Goal: Find specific fact: Find specific fact

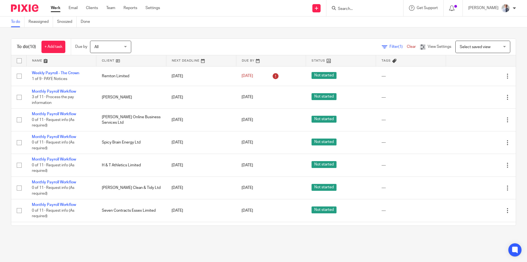
click at [369, 9] on input "Search" at bounding box center [362, 9] width 49 height 5
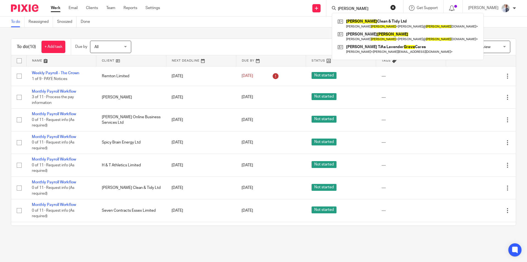
type input "kim groves"
click button "submit" at bounding box center [0, 0] width 0 height 0
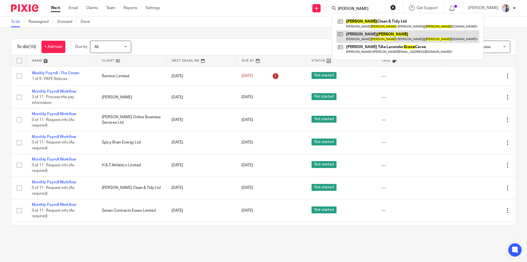
click at [372, 33] on link at bounding box center [407, 36] width 143 height 13
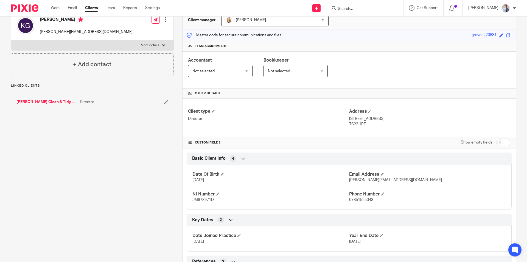
scroll to position [82, 0]
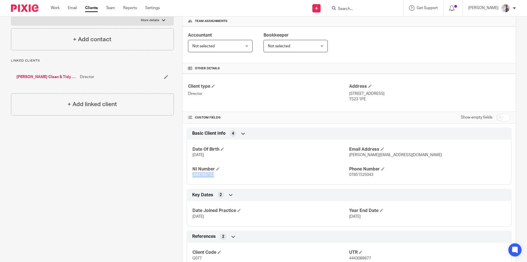
drag, startPoint x: 192, startPoint y: 174, endPoint x: 213, endPoint y: 177, distance: 21.3
click at [213, 177] on p "JM978971D" at bounding box center [271, 174] width 157 height 5
copy span "JM978971D"
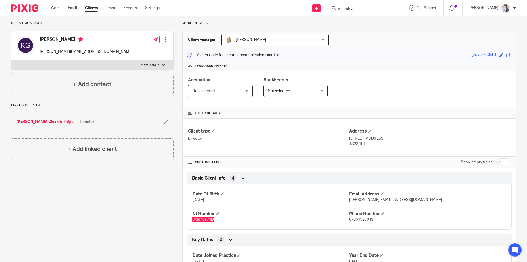
scroll to position [0, 0]
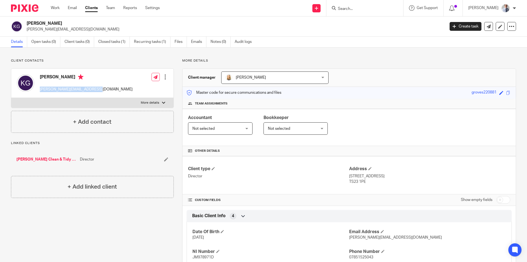
drag, startPoint x: 40, startPoint y: 91, endPoint x: 94, endPoint y: 90, distance: 53.3
click at [94, 90] on div "Kim Groves kim@grovescleanandtidy.co.uk Edit contact Create client from contact…" at bounding box center [92, 83] width 162 height 29
copy p "kim@grovescleanandtidy.co.uk"
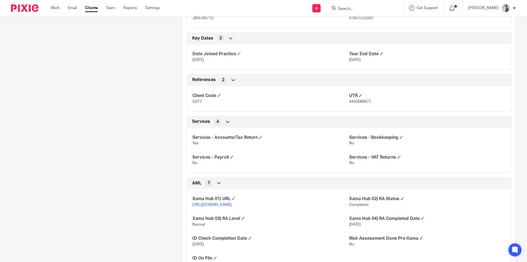
scroll to position [189, 0]
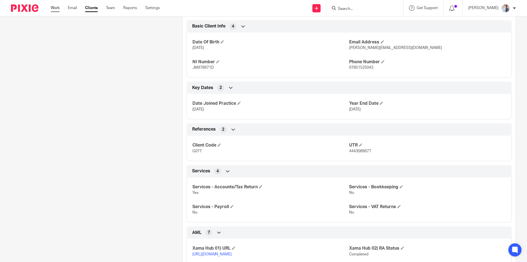
click at [54, 9] on link "Work" at bounding box center [55, 7] width 9 height 5
